Goal: Contribute content

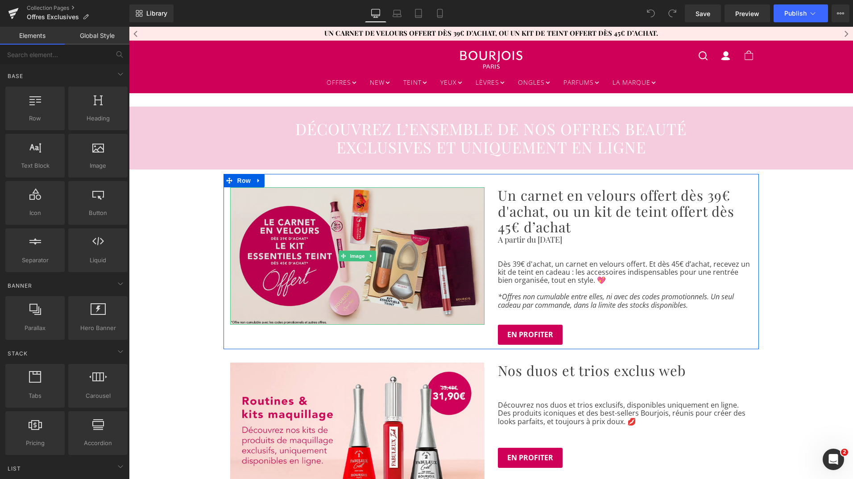
click at [442, 252] on img at bounding box center [357, 255] width 254 height 137
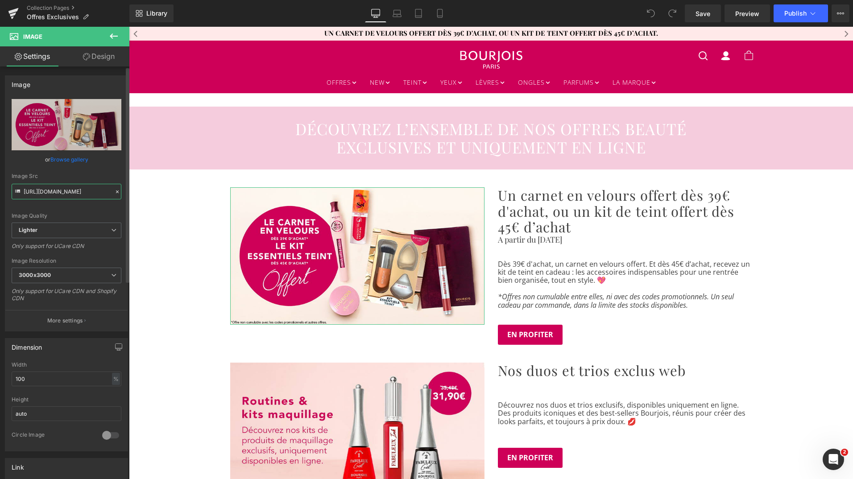
click at [72, 190] on input "[URL][DOMAIN_NAME]" at bounding box center [67, 192] width 110 height 16
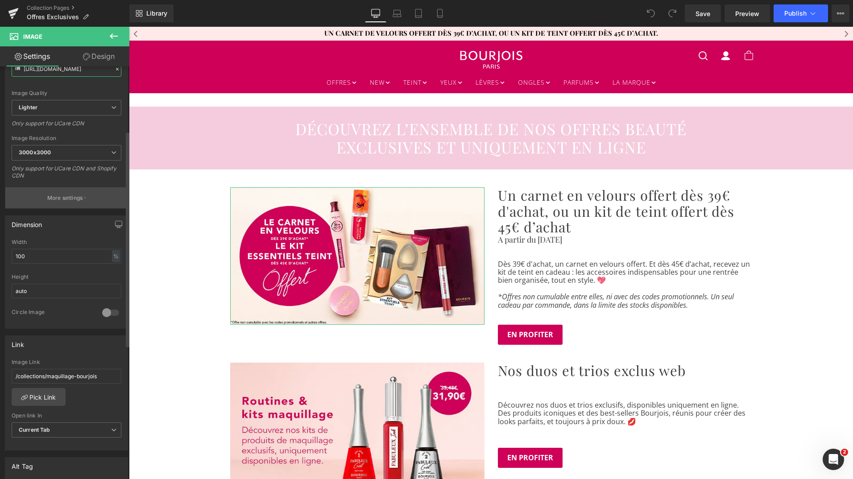
scroll to position [123, 0]
click at [69, 376] on input "/collections/maquillage-bourjois" at bounding box center [67, 375] width 110 height 15
paste input "[URL][DOMAIN_NAME]"
drag, startPoint x: 49, startPoint y: 375, endPoint x: -2, endPoint y: 373, distance: 50.4
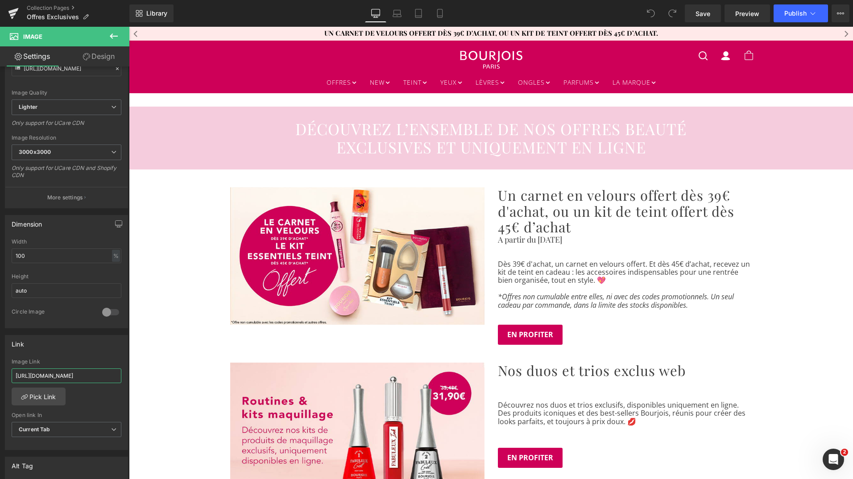
click at [0, 373] on html "You are previewing how the will restyle your page. You can not edit Elements in…" at bounding box center [426, 239] width 853 height 479
type input "/collections/octobre-rose"
click at [93, 372] on input "/collections/octobre-rose" at bounding box center [67, 375] width 110 height 15
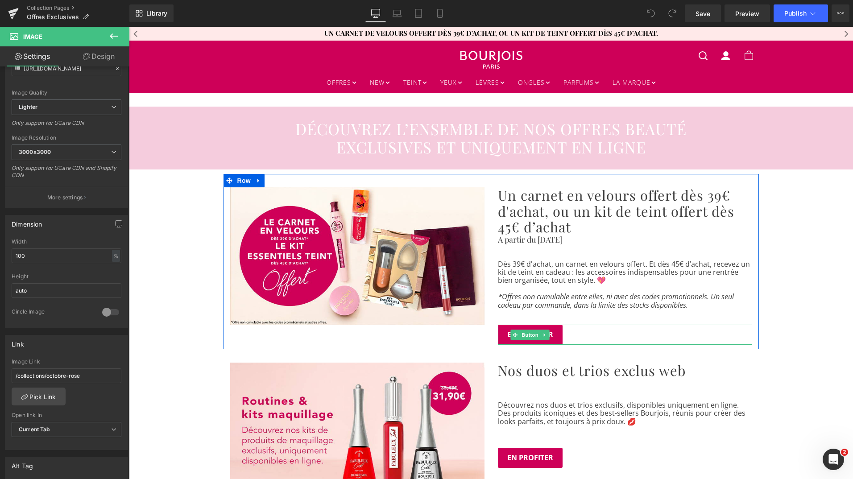
click at [577, 332] on div "EN PROFITER" at bounding box center [625, 335] width 254 height 20
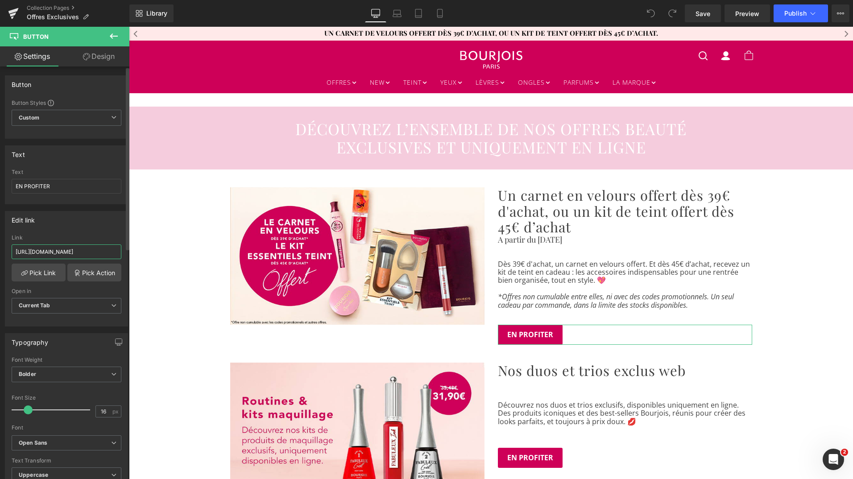
drag, startPoint x: 66, startPoint y: 249, endPoint x: 50, endPoint y: 249, distance: 15.2
click at [50, 249] on input "[URL][DOMAIN_NAME]" at bounding box center [67, 251] width 110 height 15
paste input "octobre-rose"
type input "[URL][DOMAIN_NAME]"
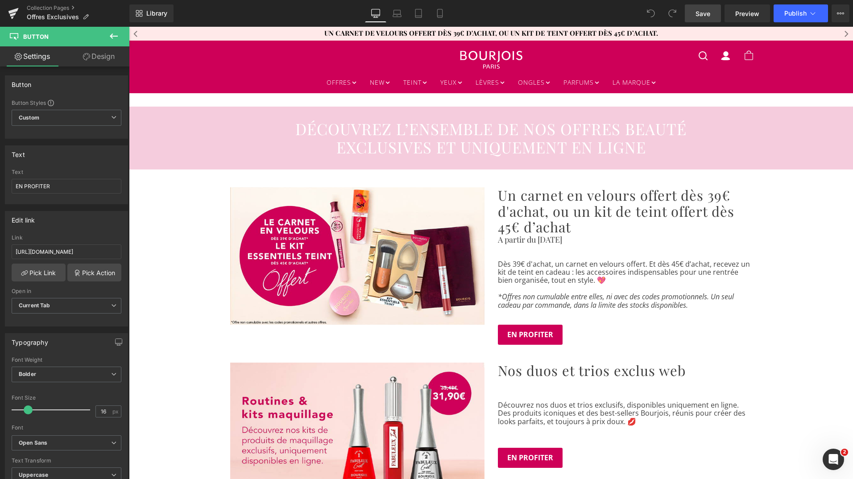
scroll to position [0, 0]
click at [699, 12] on span "Save" at bounding box center [702, 13] width 15 height 9
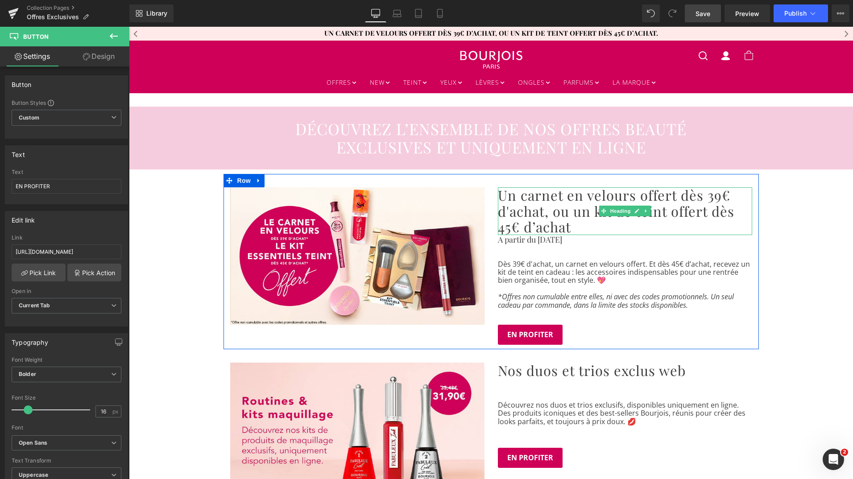
click at [574, 224] on h2 "Un carnet en velours offert dès 39€ d'achat, ou un kit de teint offert dès 45€ …" at bounding box center [625, 211] width 254 height 48
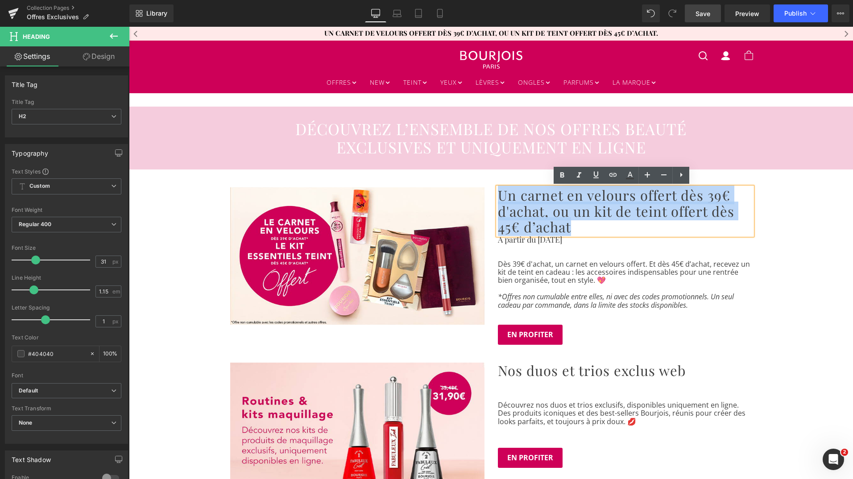
drag, startPoint x: 571, startPoint y: 227, endPoint x: 496, endPoint y: 202, distance: 78.6
click at [498, 202] on h2 "Un carnet en velours offert dès 39€ d'achat, ou un kit de teint offert dès 45€ …" at bounding box center [625, 211] width 254 height 48
paste div
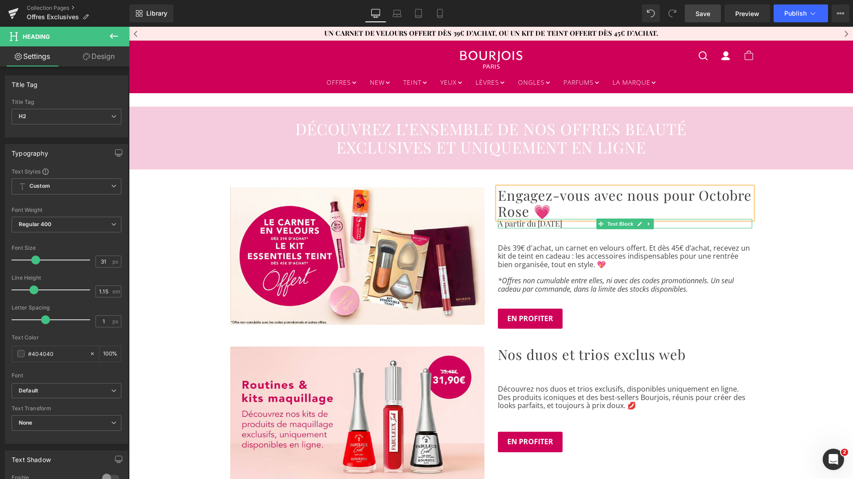
click at [557, 222] on p "A partir du [DATE]" at bounding box center [625, 223] width 254 height 9
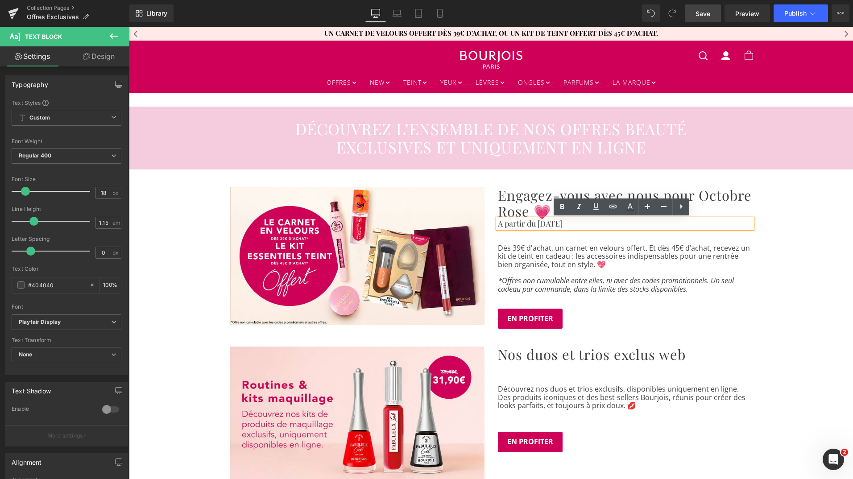
drag, startPoint x: 578, startPoint y: 223, endPoint x: 496, endPoint y: 225, distance: 82.1
click at [498, 225] on p "A partir du [DATE]" at bounding box center [625, 223] width 254 height 9
paste div
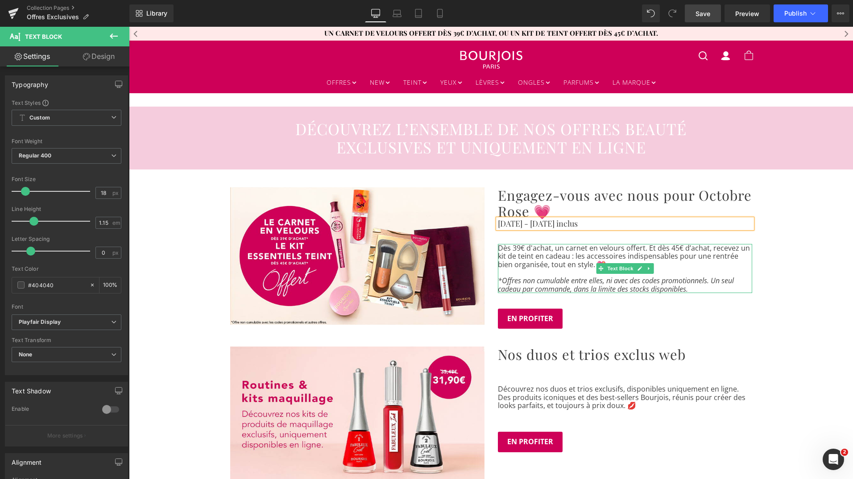
click at [579, 268] on p "Dès 39€ d'achat, un carnet en velours offert. Et dès 45€ d’achat, recevez un ki…" at bounding box center [625, 256] width 254 height 25
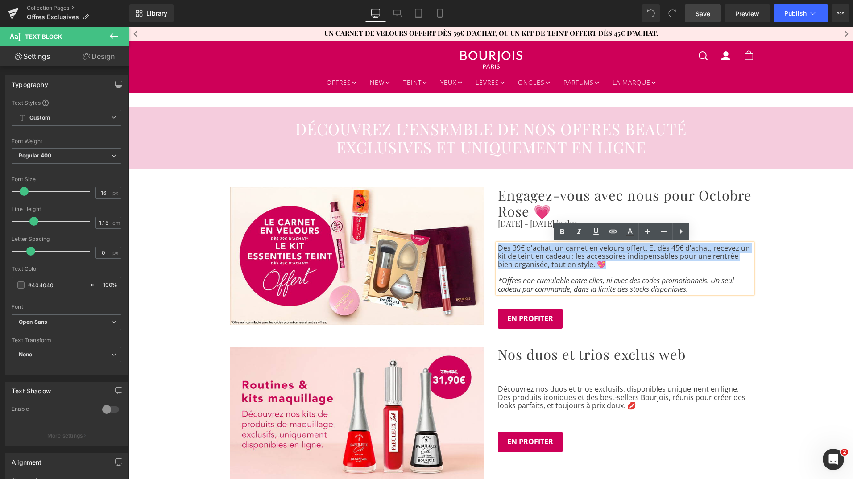
drag, startPoint x: 586, startPoint y: 264, endPoint x: 496, endPoint y: 244, distance: 92.2
click at [498, 244] on p "Dès 39€ d'achat, un carnet en velours offert. Et dès 45€ d’achat, recevez un ki…" at bounding box center [625, 256] width 254 height 25
paste div
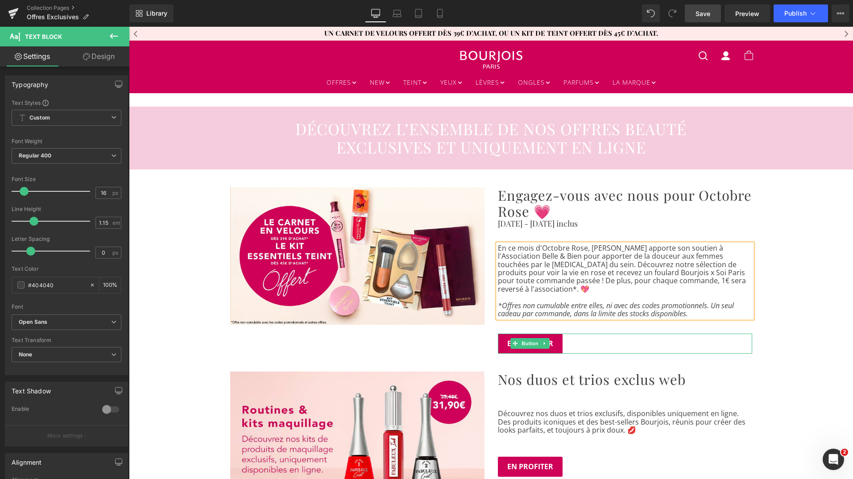
click at [580, 339] on div "EN PROFITER" at bounding box center [625, 344] width 254 height 20
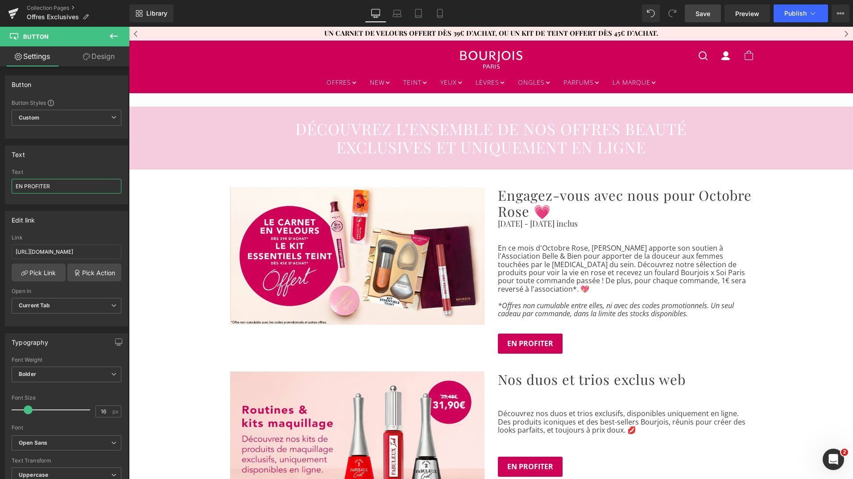
drag, startPoint x: 56, startPoint y: 185, endPoint x: -2, endPoint y: 188, distance: 58.1
click at [0, 188] on html "You are previewing how the will restyle your page. You can not edit Elements in…" at bounding box center [426, 239] width 853 height 479
type input "SOUTENIR"
click at [708, 13] on span "Save" at bounding box center [702, 13] width 15 height 9
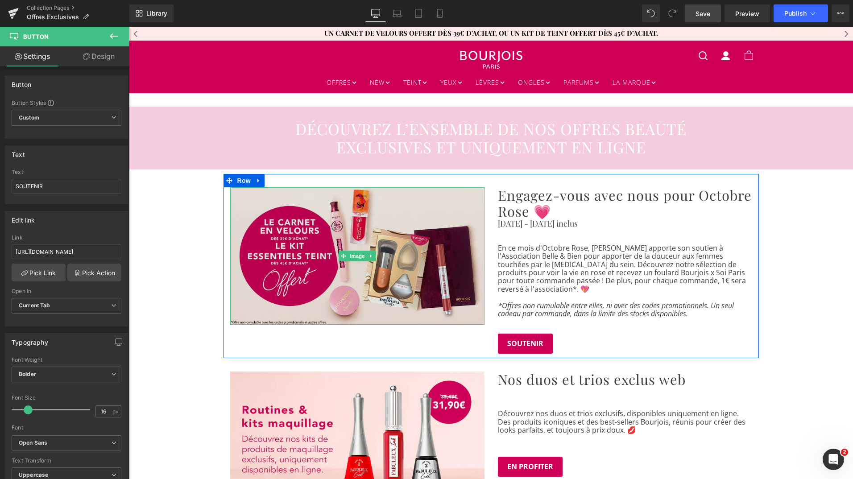
click at [414, 234] on img at bounding box center [357, 255] width 254 height 137
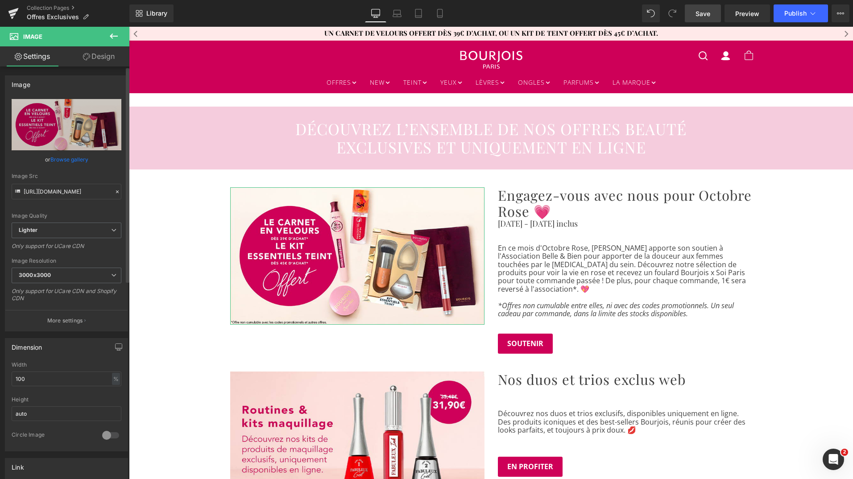
click at [71, 161] on link "Browse gallery" at bounding box center [69, 160] width 38 height 16
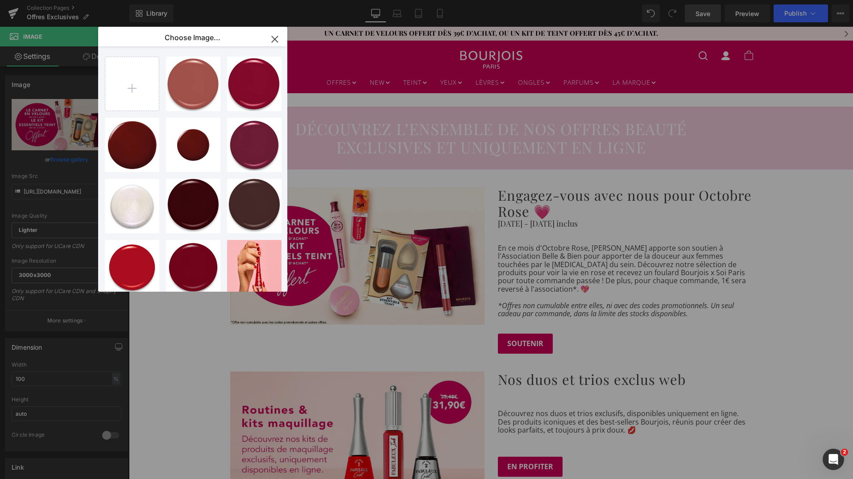
type input "C:\fakepath\encart_offre_moment (1).png"
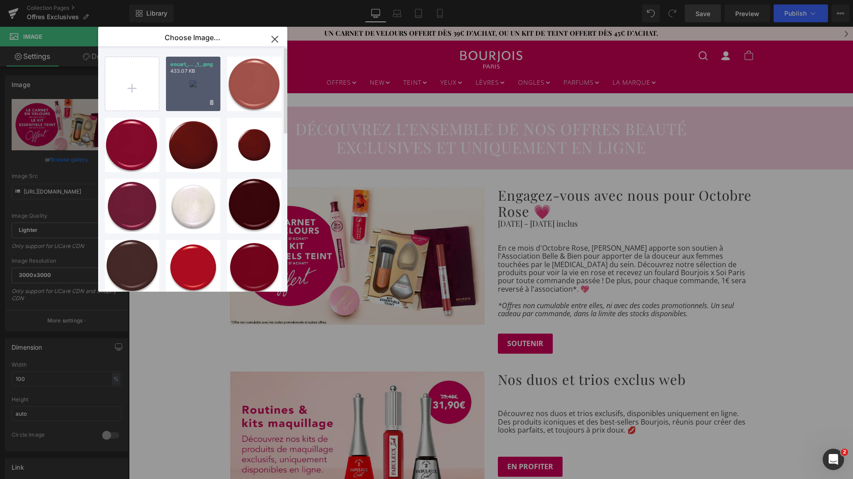
click at [191, 92] on div "encart_... _1_.png 433.07 KB" at bounding box center [193, 84] width 54 height 54
type input "[URL][DOMAIN_NAME]"
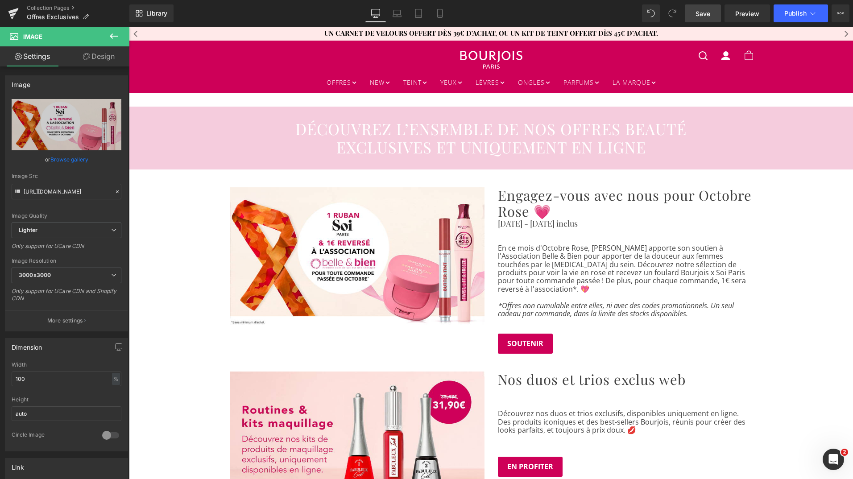
click at [698, 19] on link "Save" at bounding box center [703, 13] width 36 height 18
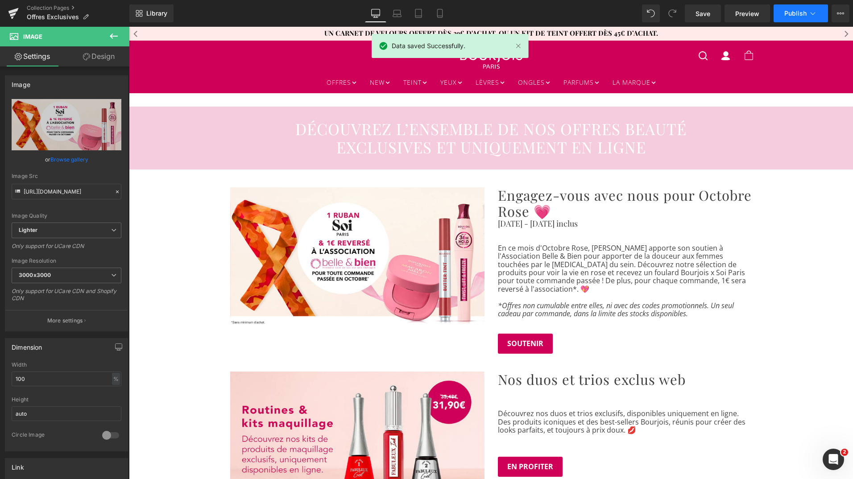
click at [794, 13] on span "Publish" at bounding box center [795, 13] width 22 height 7
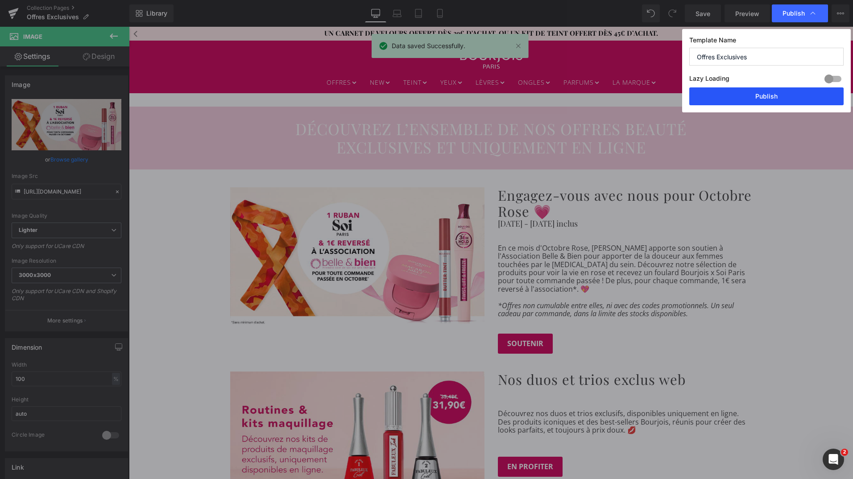
click at [750, 94] on button "Publish" at bounding box center [766, 96] width 154 height 18
